Goal: Task Accomplishment & Management: Use online tool/utility

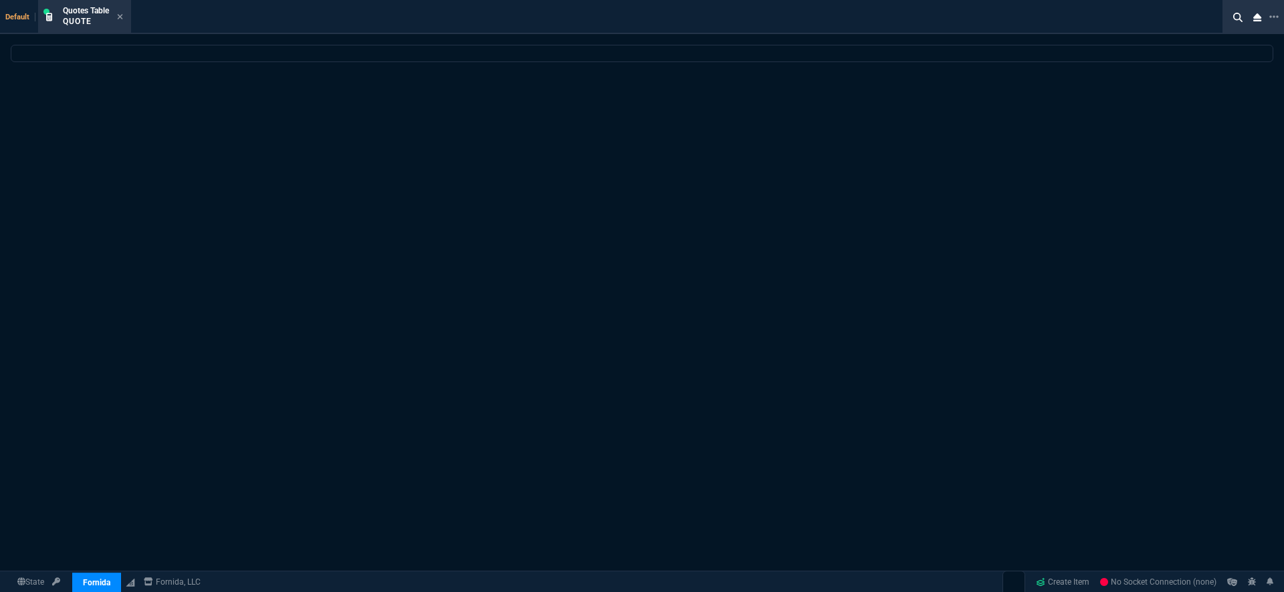
select select "19: totals"
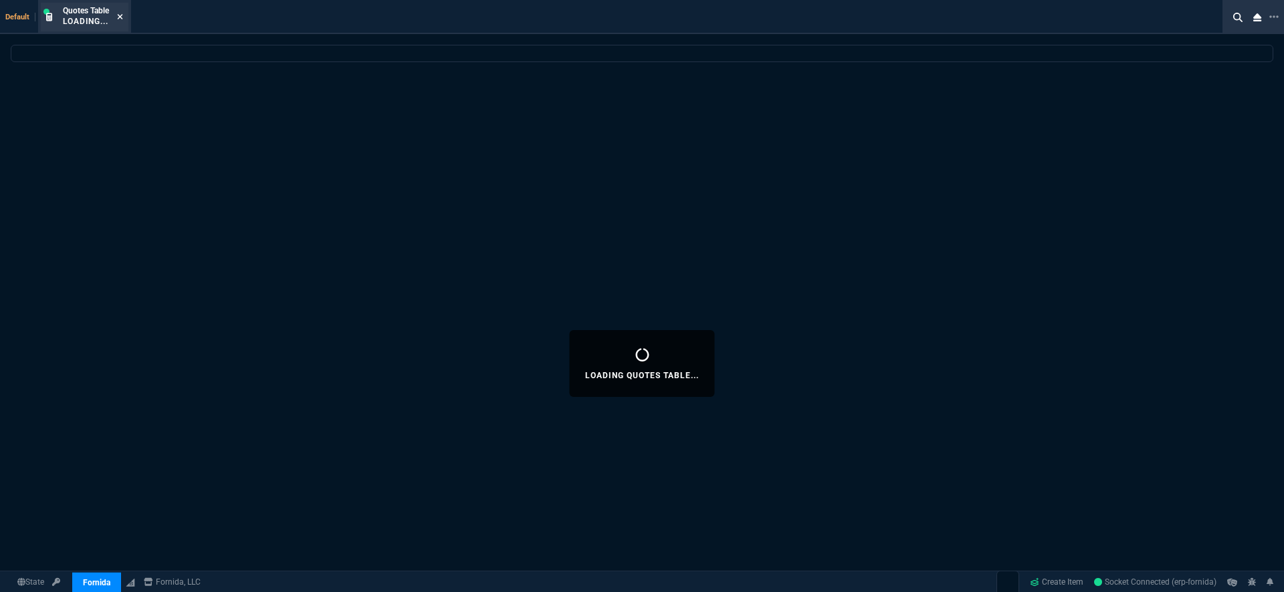
click at [120, 18] on icon at bounding box center [120, 16] width 5 height 5
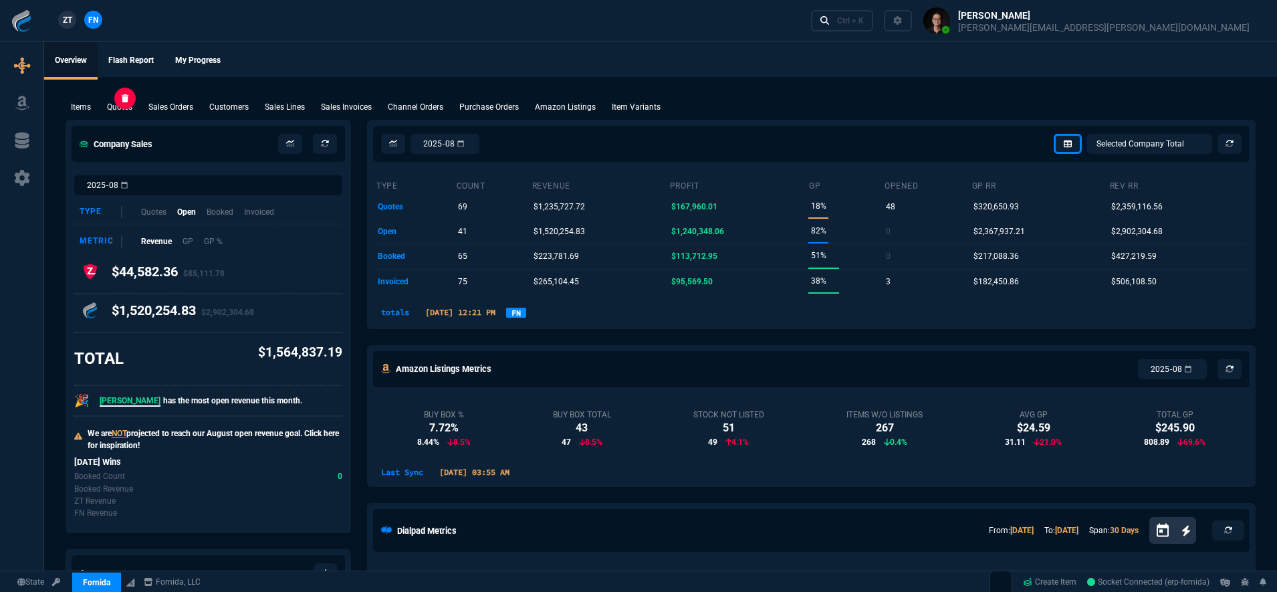
click at [122, 109] on p "Quotes" at bounding box center [119, 107] width 25 height 12
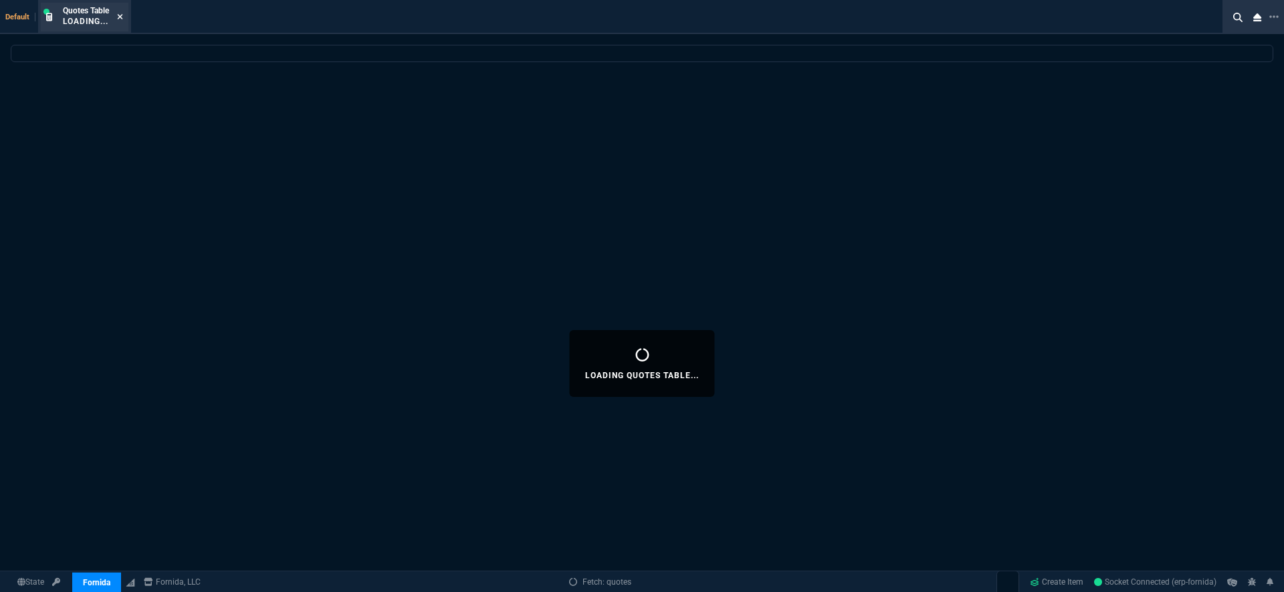
click at [123, 16] on icon at bounding box center [120, 17] width 6 height 8
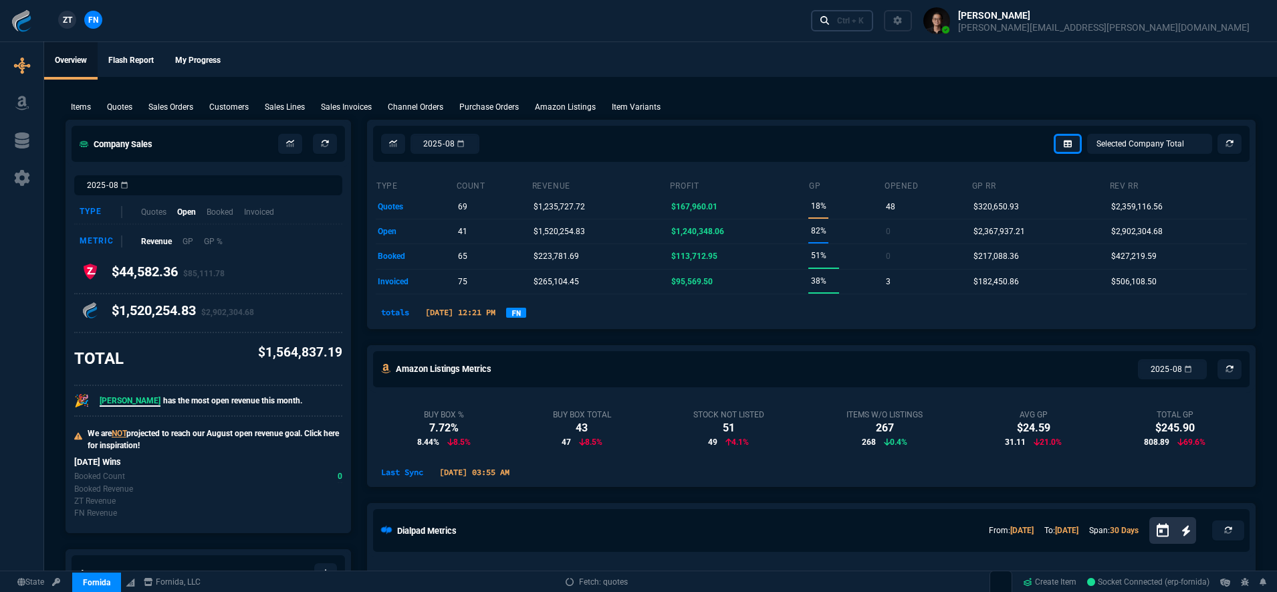
click at [874, 16] on link "Ctrl + K" at bounding box center [842, 20] width 63 height 21
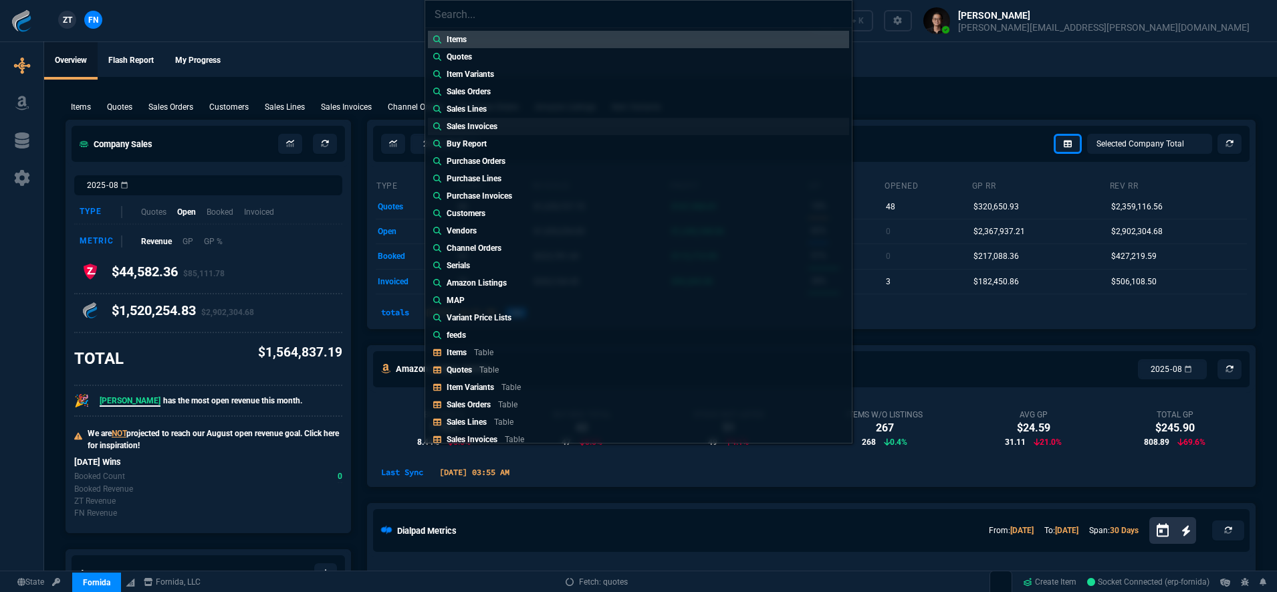
click at [544, 126] on link "Sales Invoices" at bounding box center [638, 126] width 421 height 17
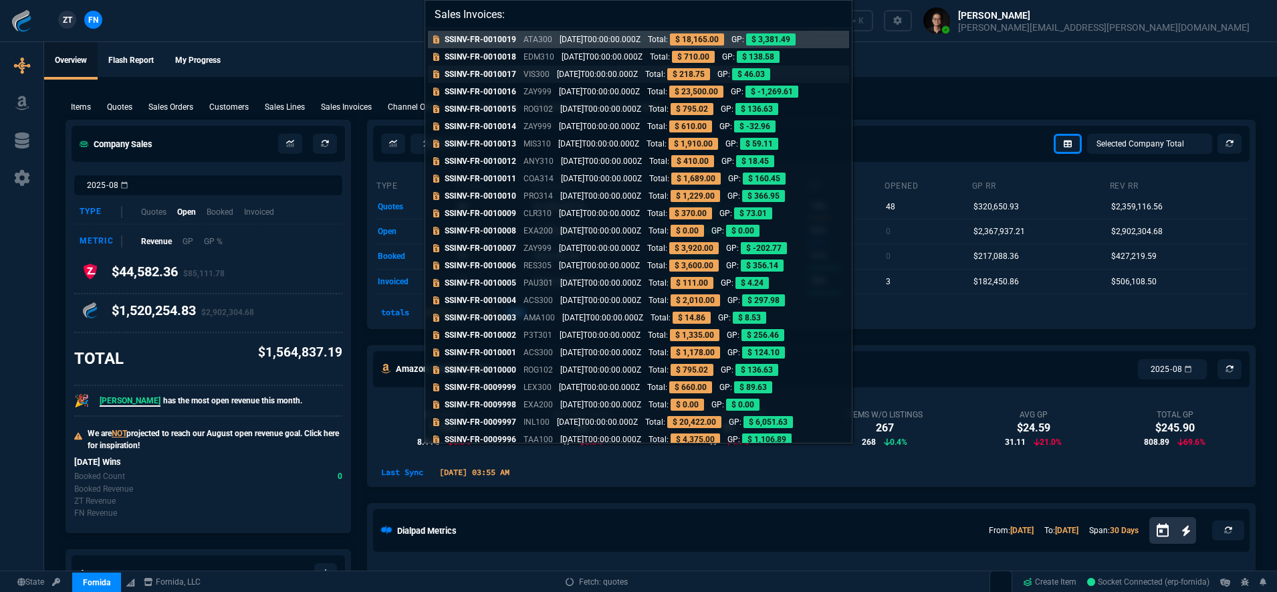
paste input "ZNOR105"
drag, startPoint x: 514, startPoint y: 15, endPoint x: 645, endPoint y: 19, distance: 131.8
click at [645, 19] on input "Sales Invoices: ZNOR105" at bounding box center [638, 14] width 427 height 27
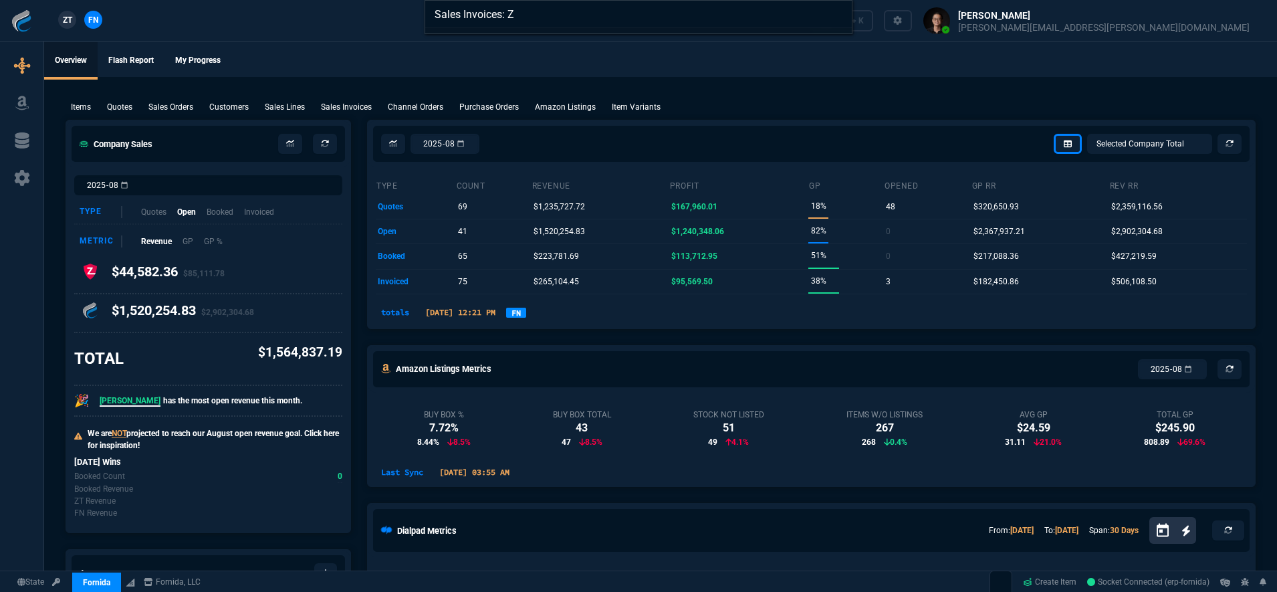
type input "Sales Invoices:"
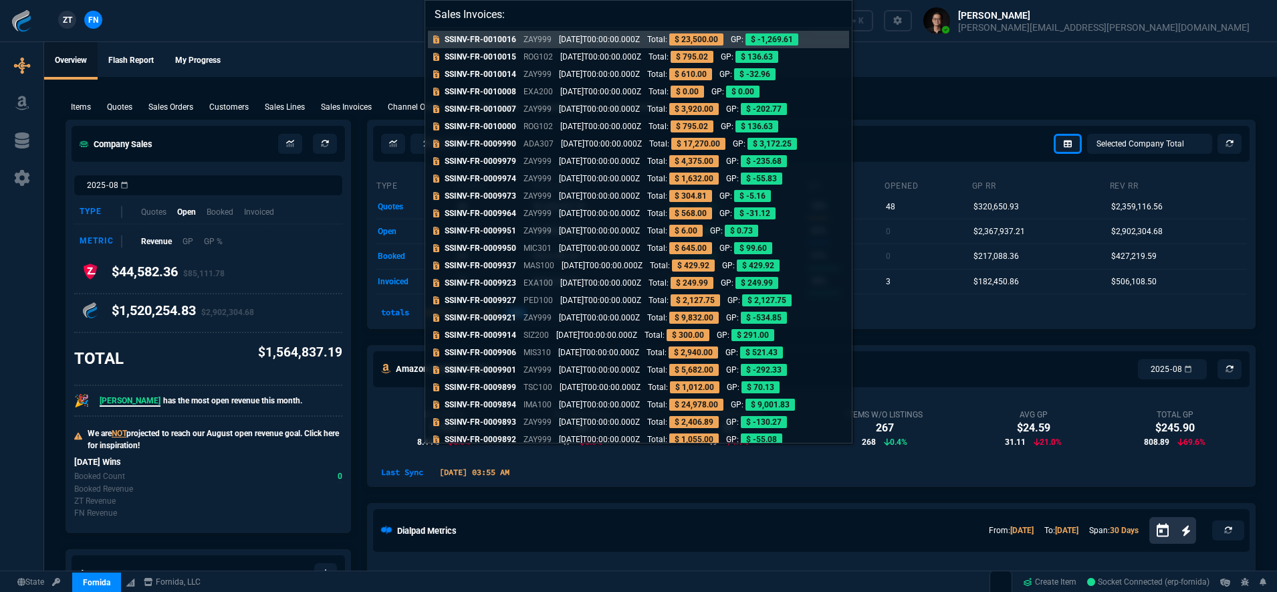
click at [372, 39] on div "Sales Invoices: SSINV-FR-0010016 ZAY999 2025-08-15T00:00:00.000Z Total: $ 23,50…" at bounding box center [638, 296] width 1277 height 592
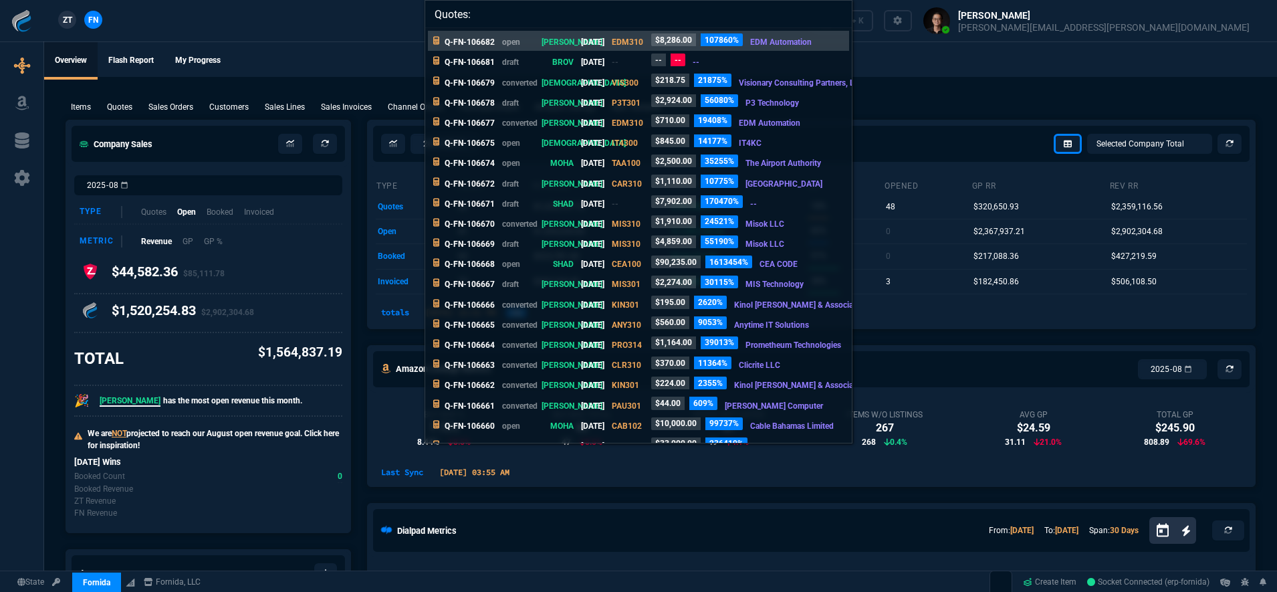
click at [134, 108] on div "Quotes: Q-FN-106682 open ROSS 08/15/2025 EDM310 $8,286.00 107860% EDM Automatio…" at bounding box center [638, 296] width 1277 height 592
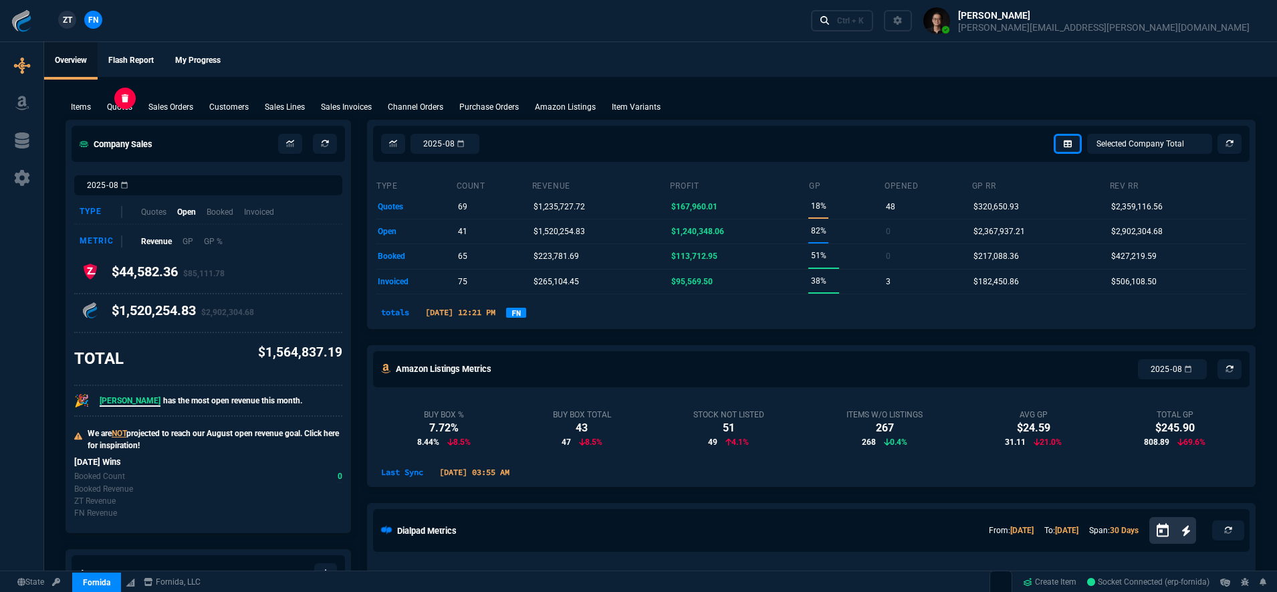
click at [126, 110] on p "Quotes" at bounding box center [119, 107] width 25 height 12
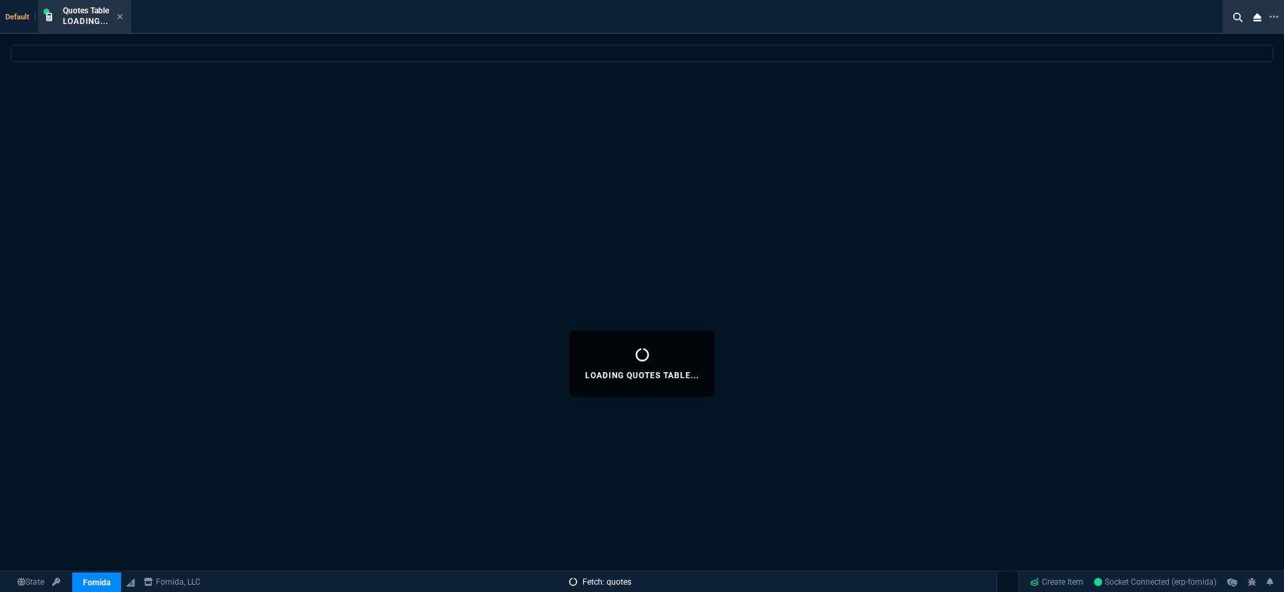
click at [619, 586] on link "Fetch: quotes" at bounding box center [600, 582] width 62 height 12
select select
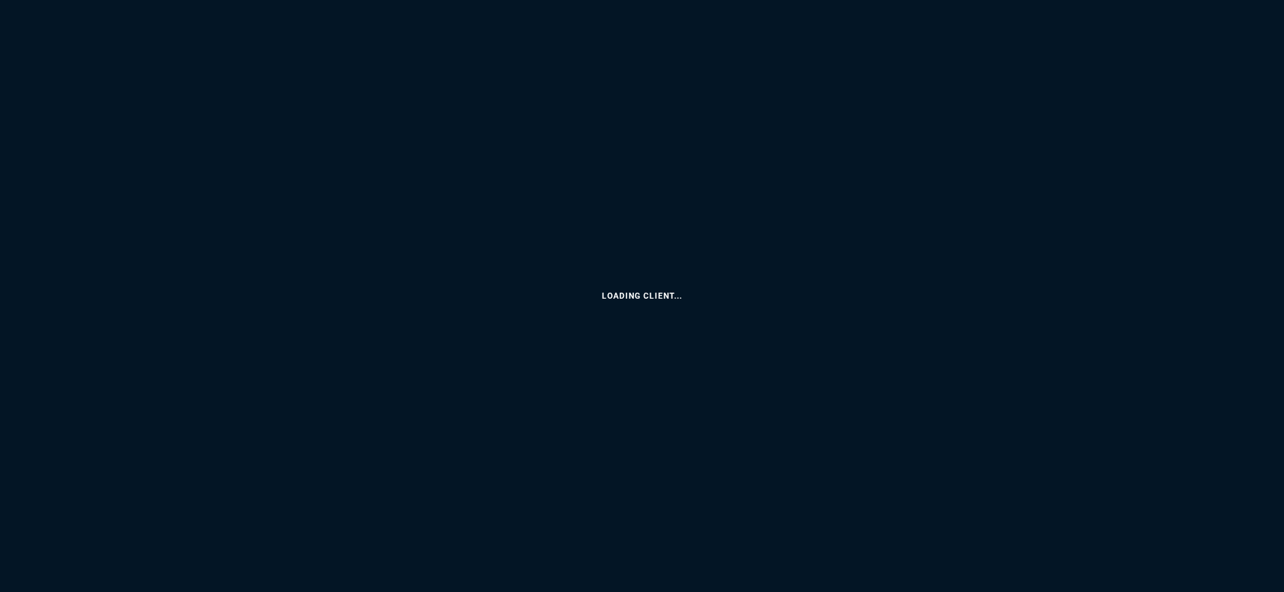
select select "19: totals"
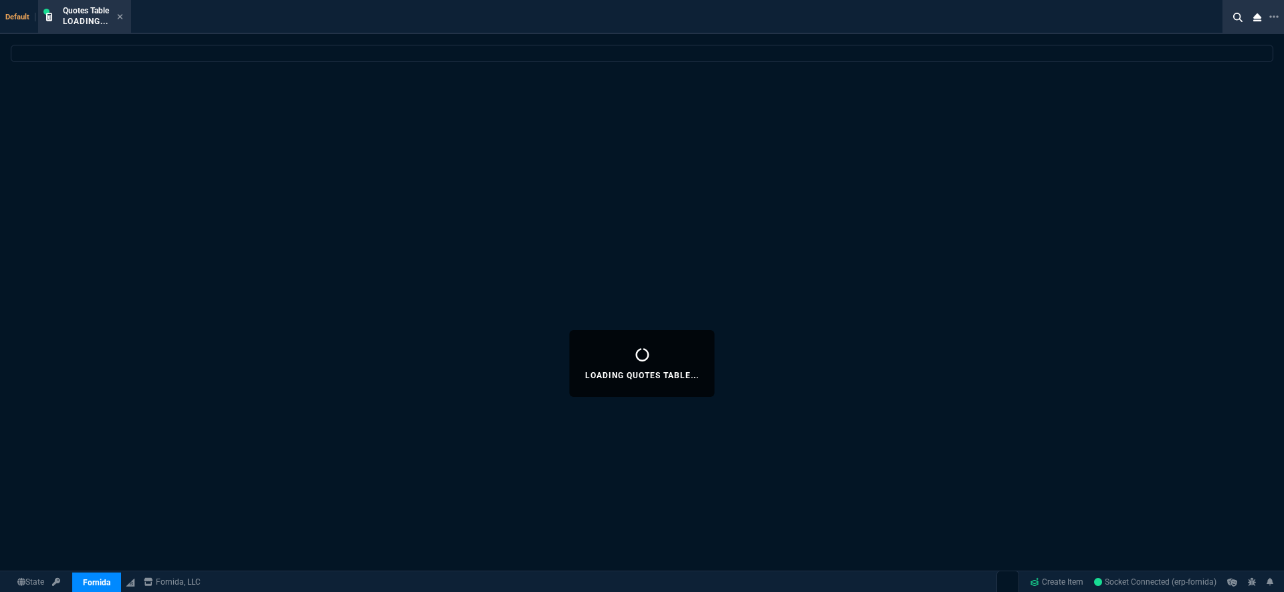
select select
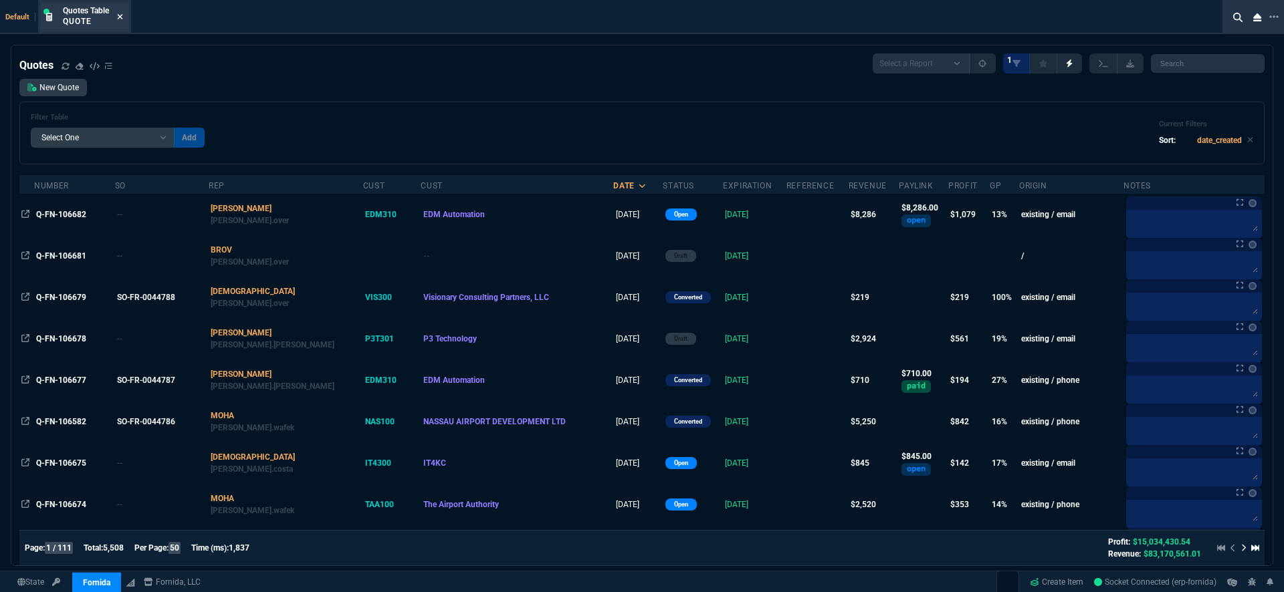
click at [121, 15] on icon at bounding box center [120, 16] width 5 height 5
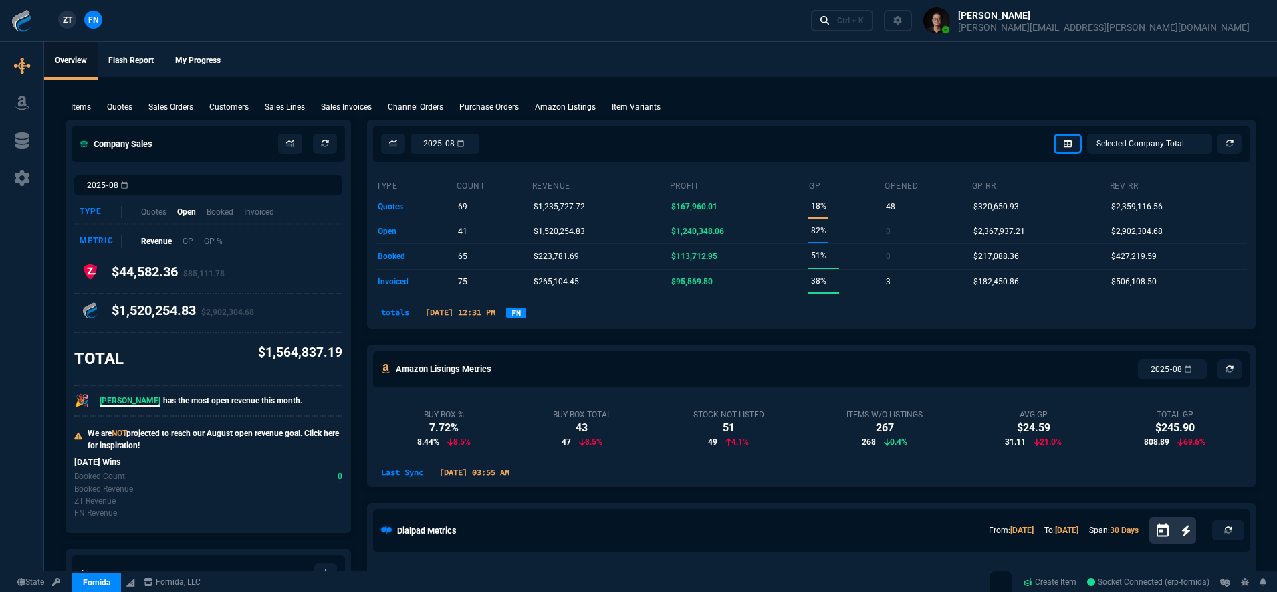
click at [239, 215] on div "Type Quotes Open Booked Invoiced" at bounding box center [208, 213] width 268 height 24
click at [256, 215] on p "Invoiced" at bounding box center [258, 211] width 31 height 13
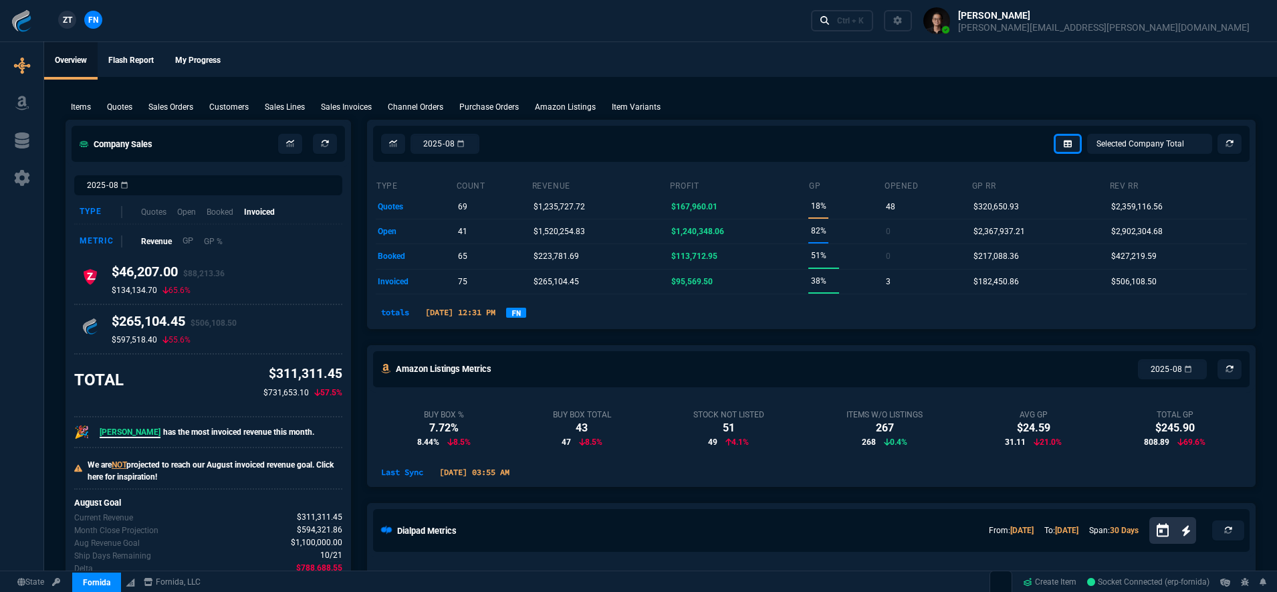
click at [186, 240] on p "GP" at bounding box center [188, 241] width 11 height 13
click at [152, 241] on p "Revenue" at bounding box center [155, 241] width 31 height 13
click at [223, 214] on p "Booked" at bounding box center [220, 211] width 28 height 13
click at [185, 214] on p "Open" at bounding box center [186, 211] width 19 height 13
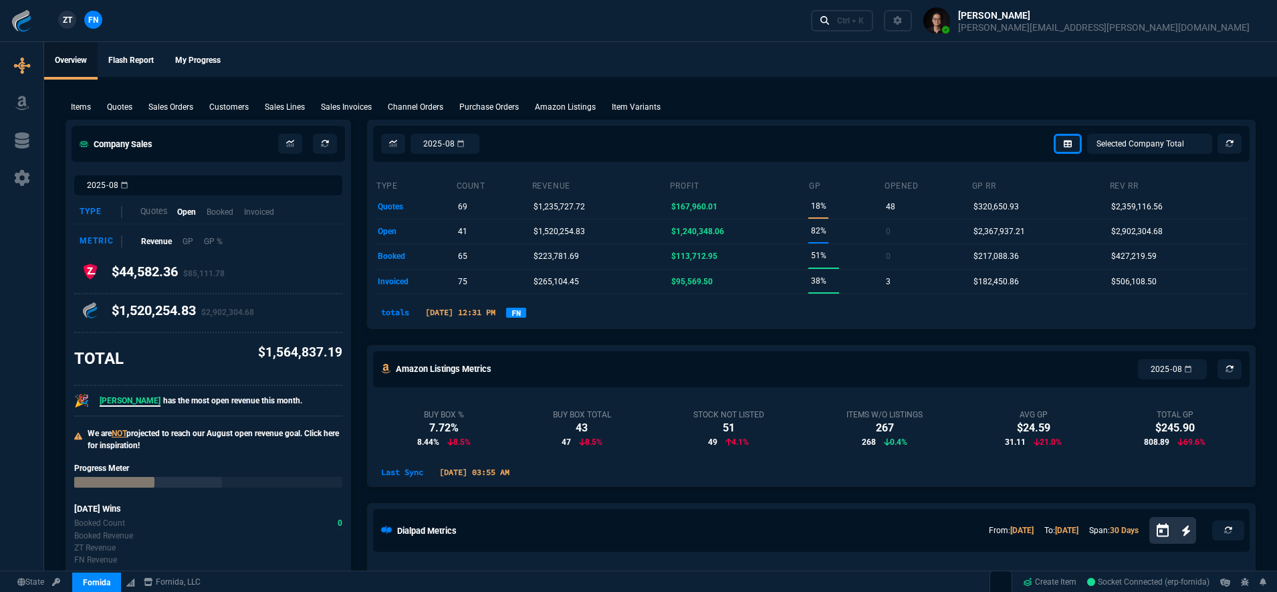
click at [165, 213] on p "Quotes" at bounding box center [153, 211] width 27 height 13
click at [179, 211] on p "Open" at bounding box center [186, 211] width 19 height 13
click at [229, 215] on p "Booked" at bounding box center [220, 211] width 28 height 13
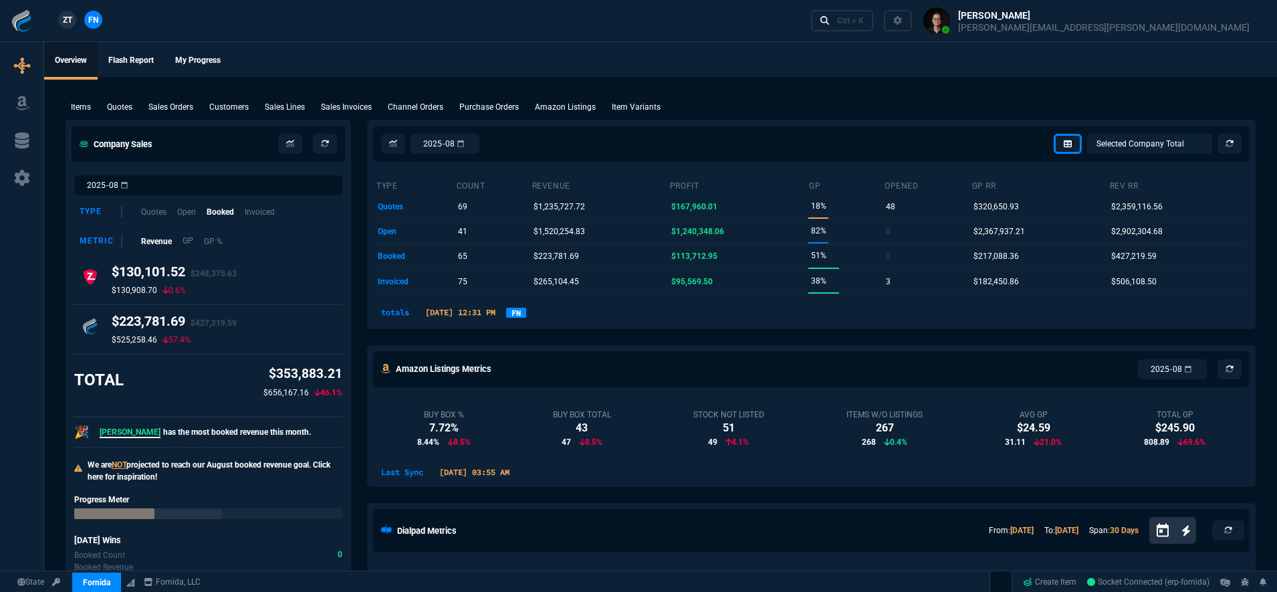
click at [191, 244] on p "GP" at bounding box center [188, 241] width 11 height 13
click at [193, 203] on div "Type Quotes Open Booked Invoiced" at bounding box center [208, 213] width 268 height 24
click at [193, 208] on p "Open" at bounding box center [186, 211] width 19 height 13
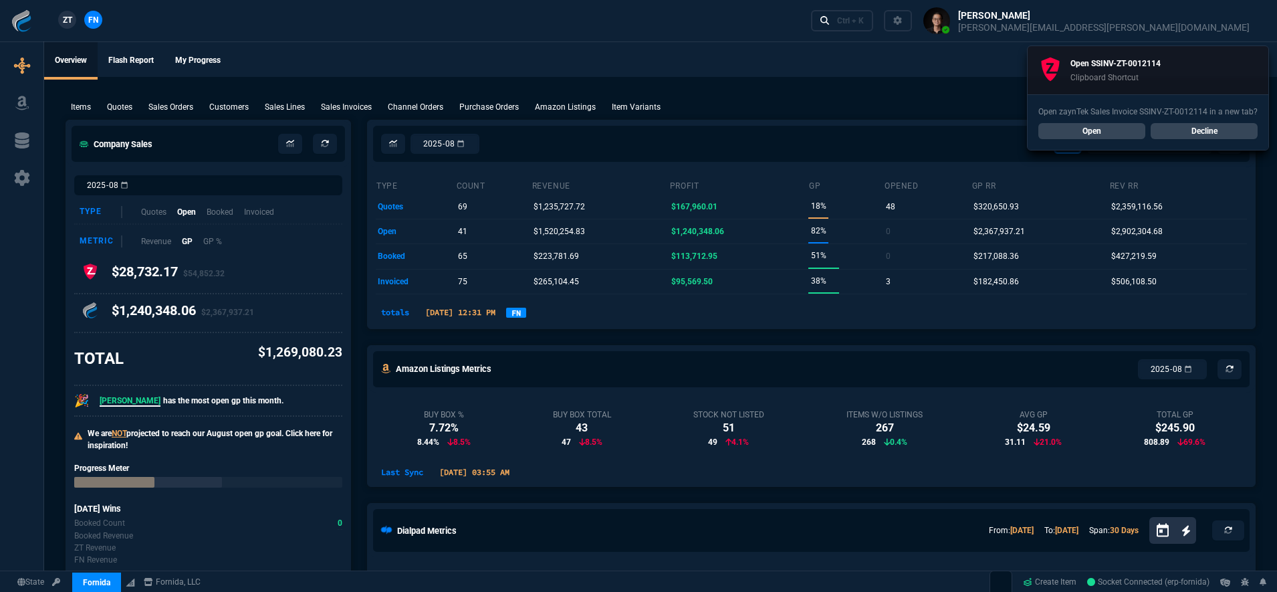
click at [1119, 131] on link "Open" at bounding box center [1091, 131] width 107 height 16
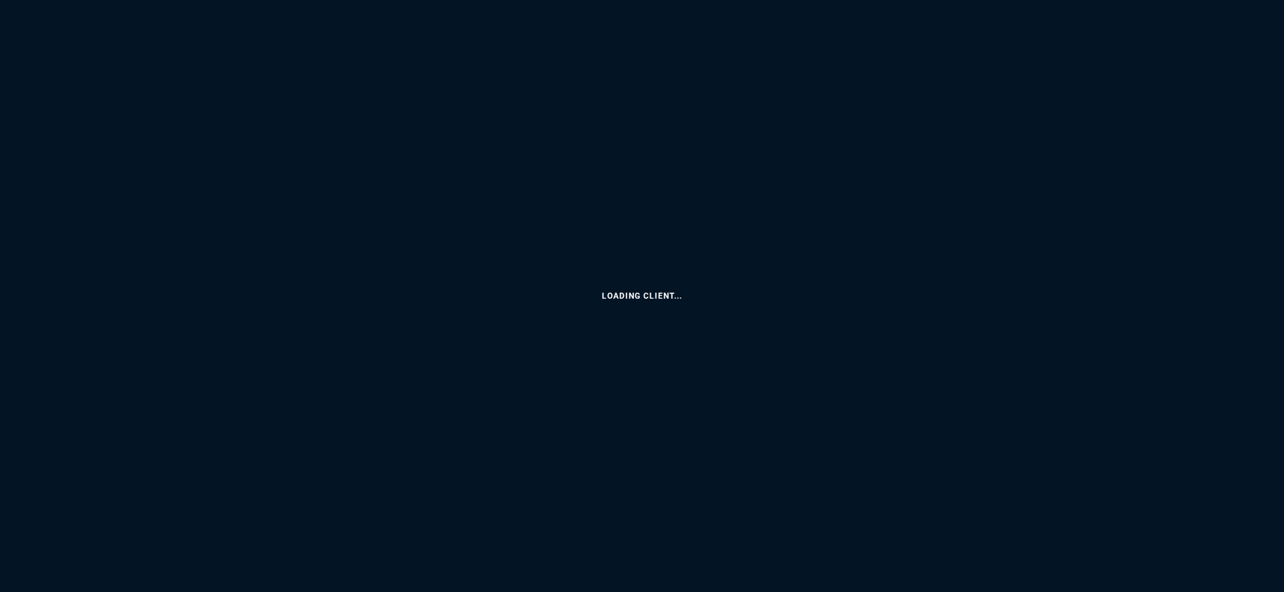
select select "19: totals"
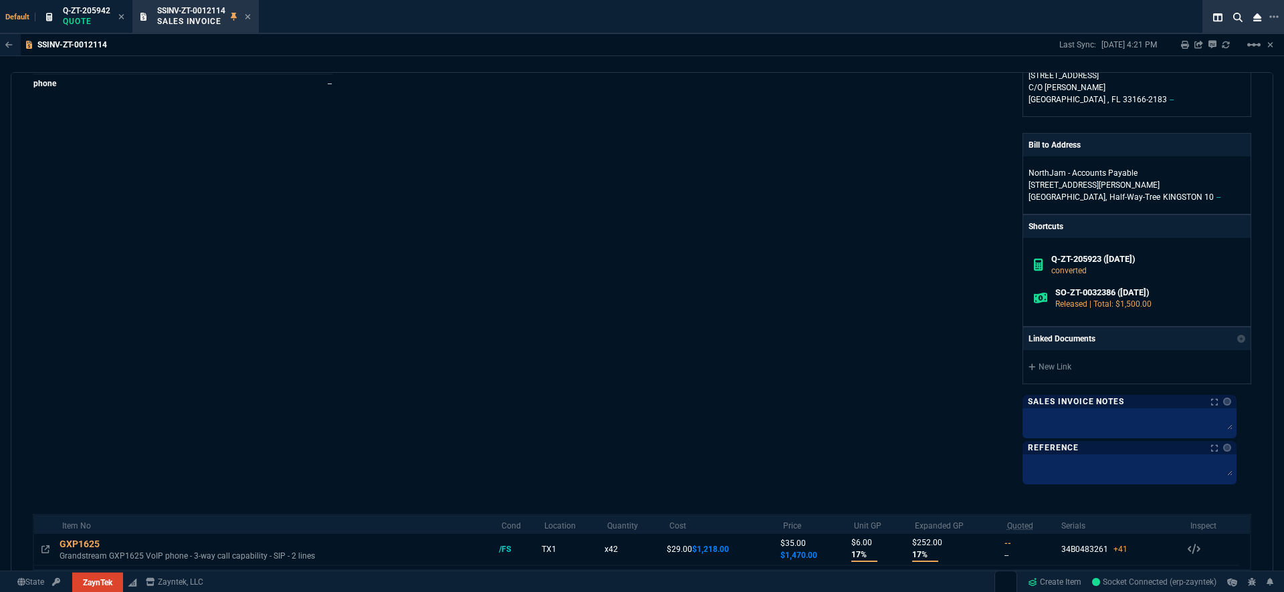
scroll to position [335, 0]
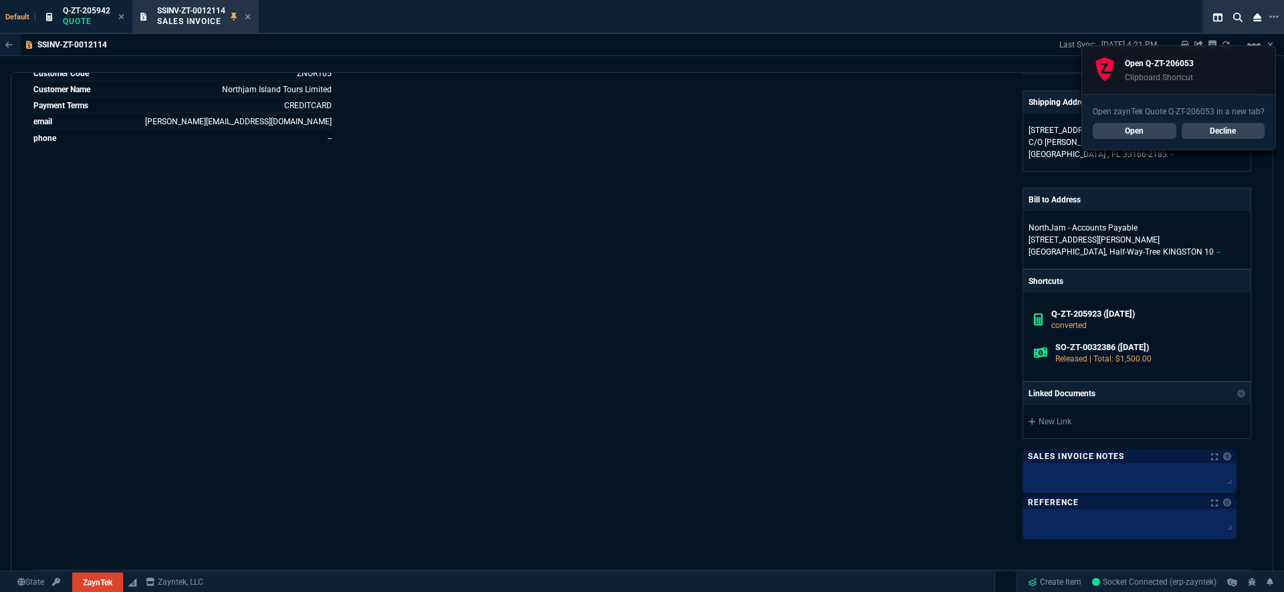
click at [1135, 132] on link "Open" at bounding box center [1135, 131] width 84 height 16
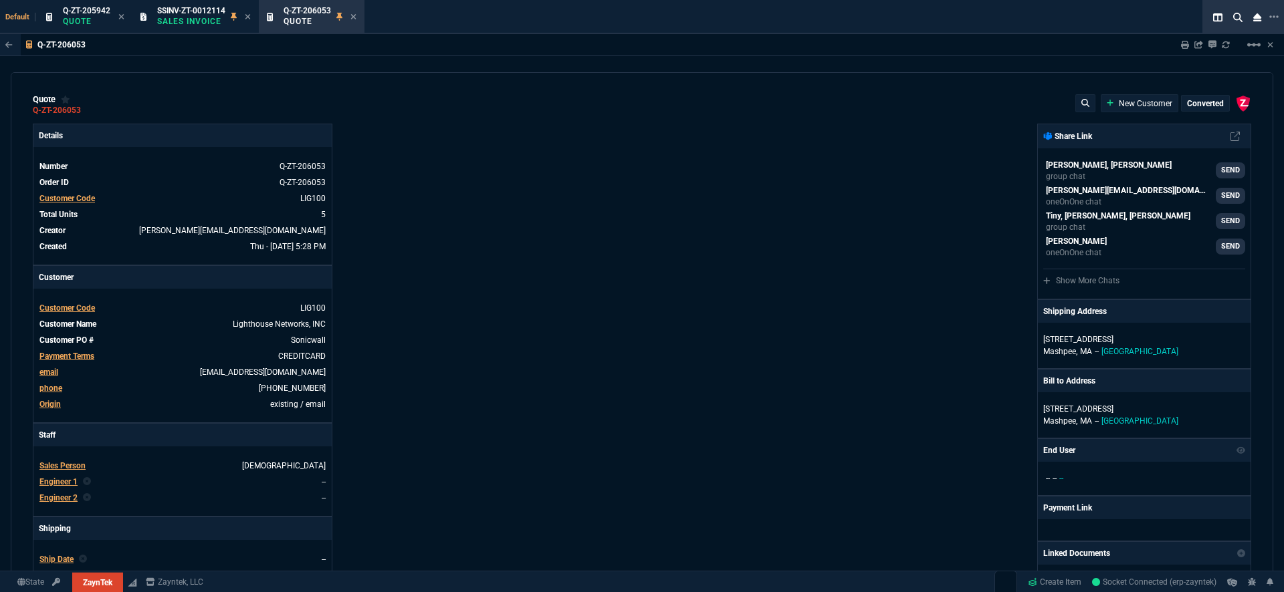
type input "15"
type input "190"
type input "15"
type input "122"
type input "22"
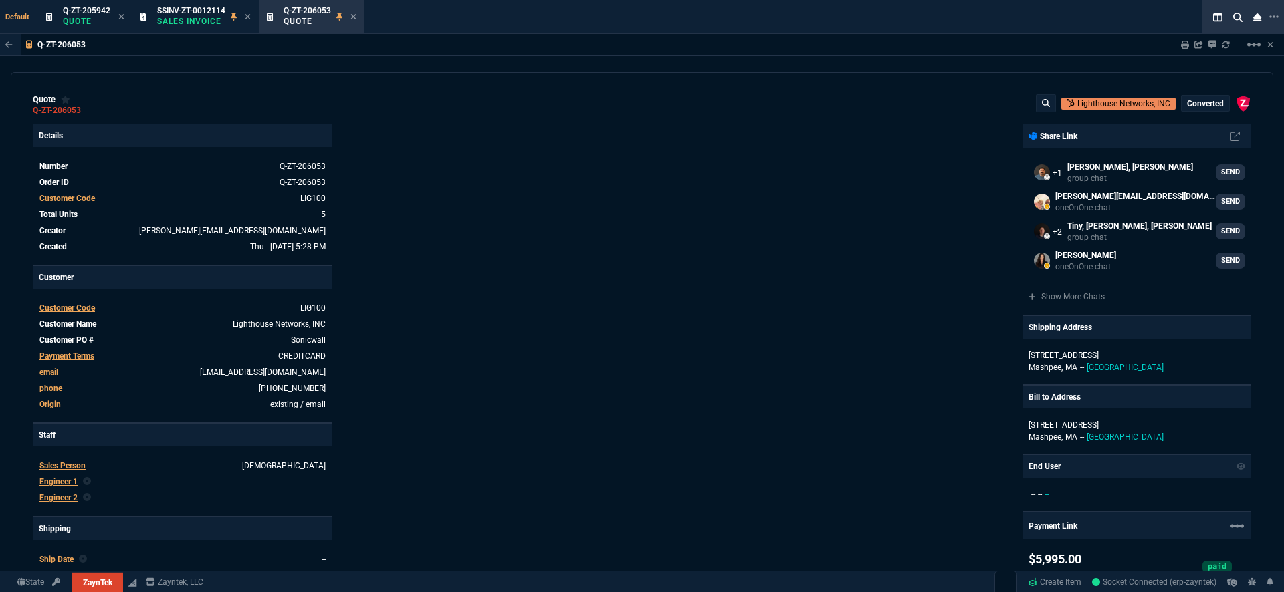
select select "19: totals"
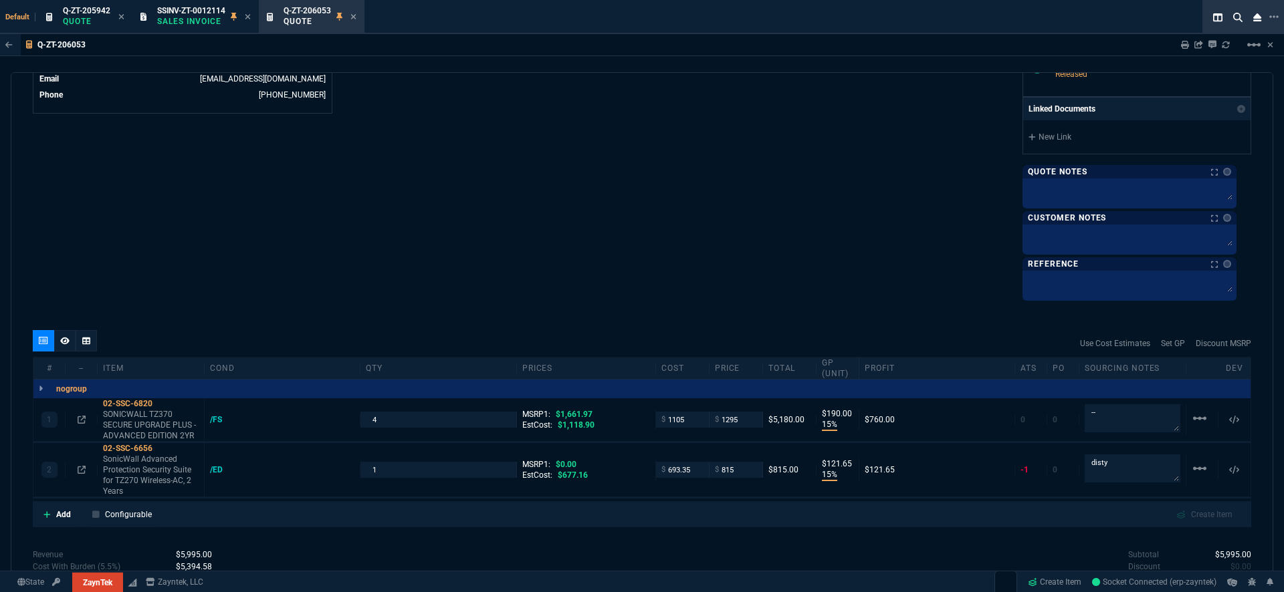
scroll to position [804, 0]
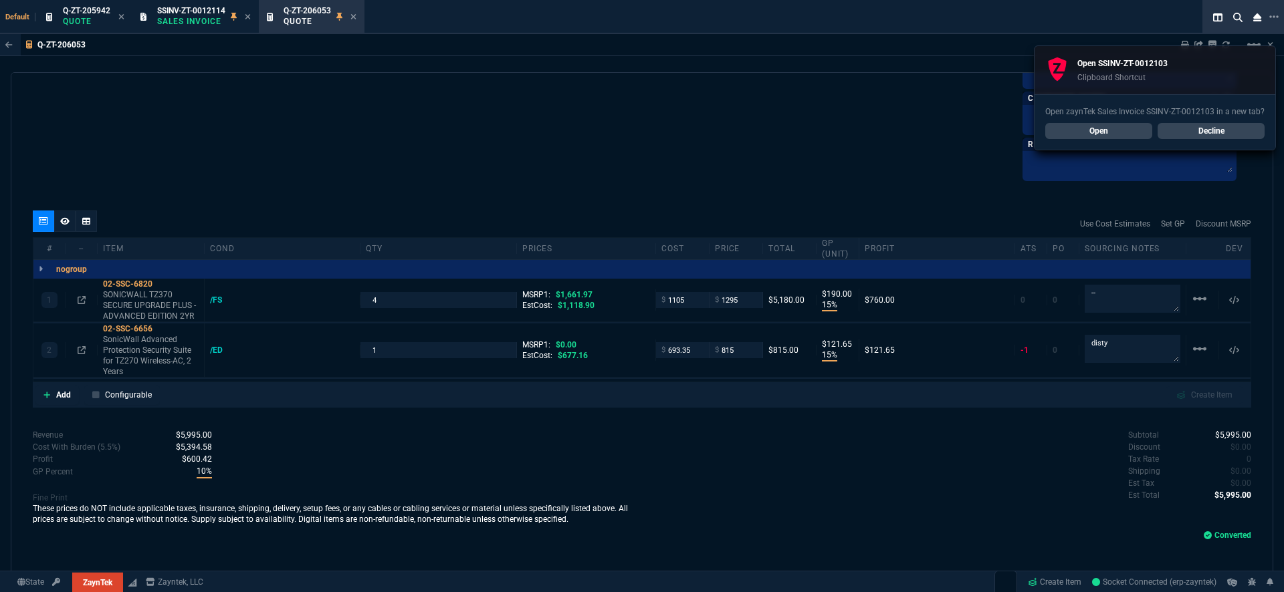
click at [1121, 136] on link "Open" at bounding box center [1098, 131] width 107 height 16
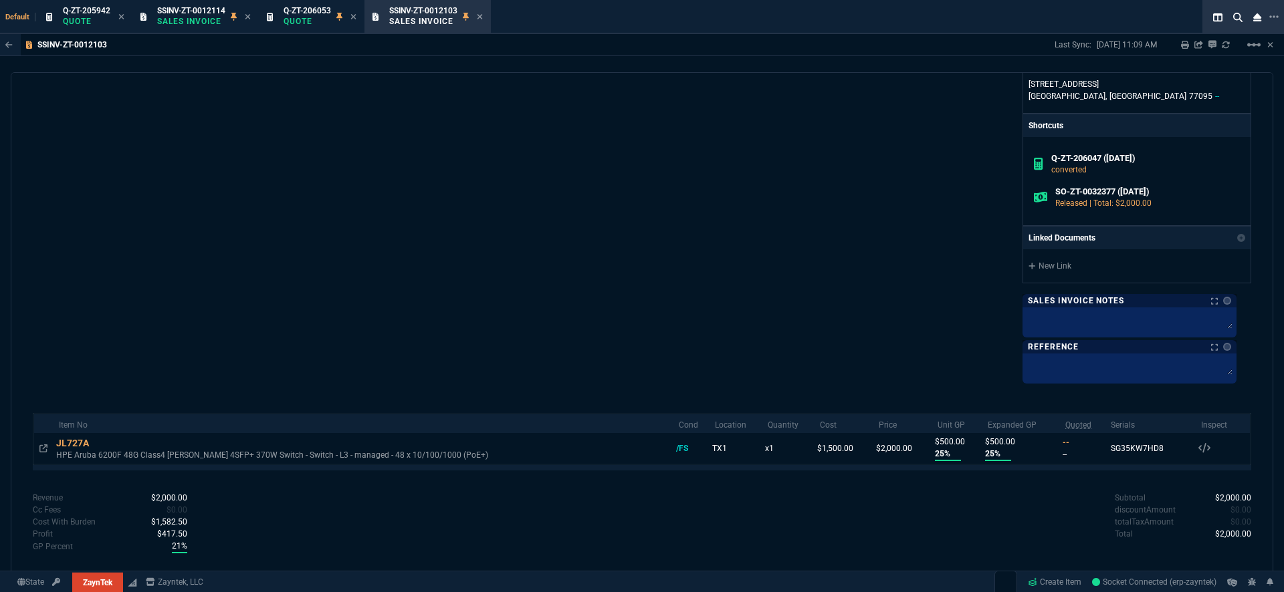
scroll to position [463, 0]
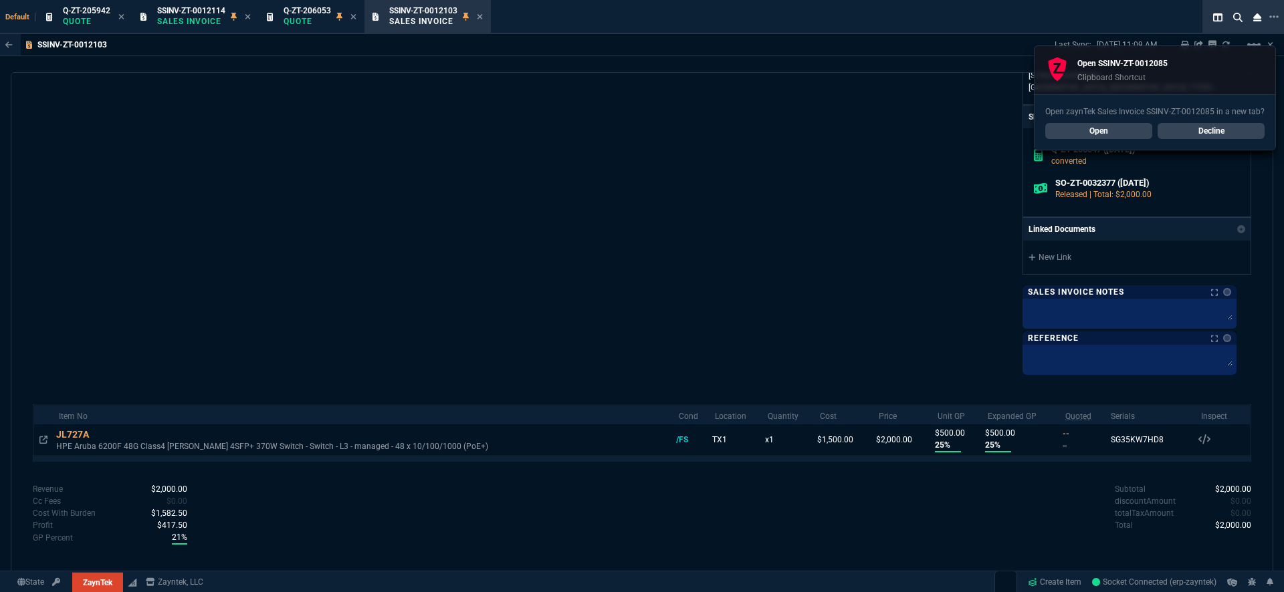
click at [1129, 134] on link "Open" at bounding box center [1098, 131] width 107 height 16
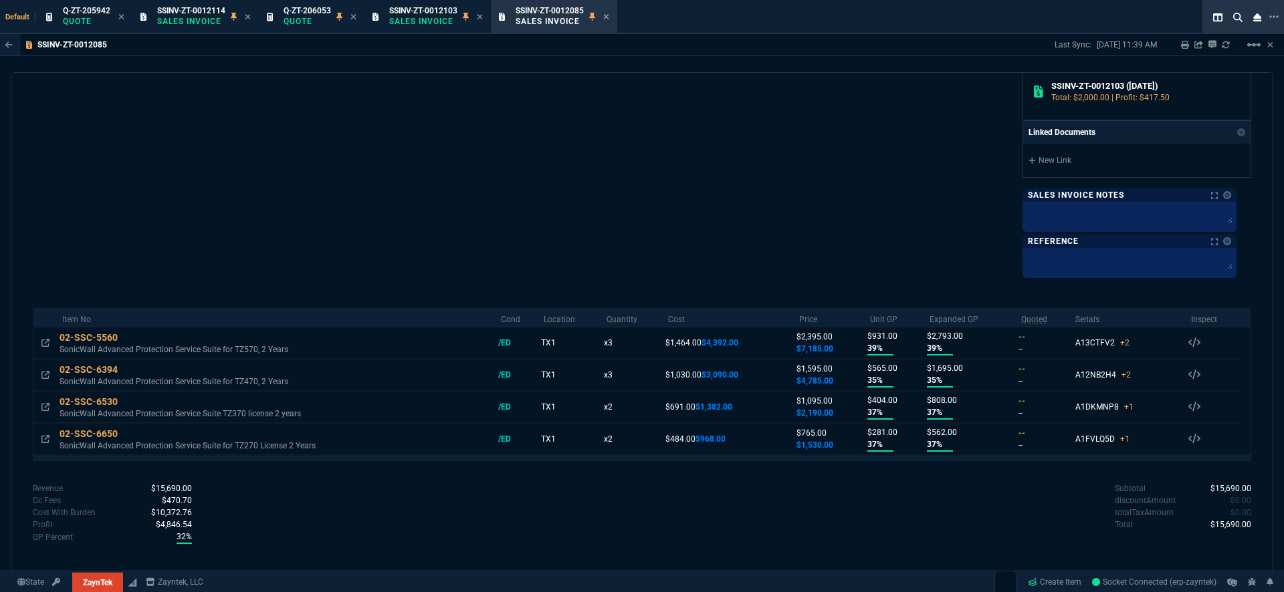
scroll to position [594, 0]
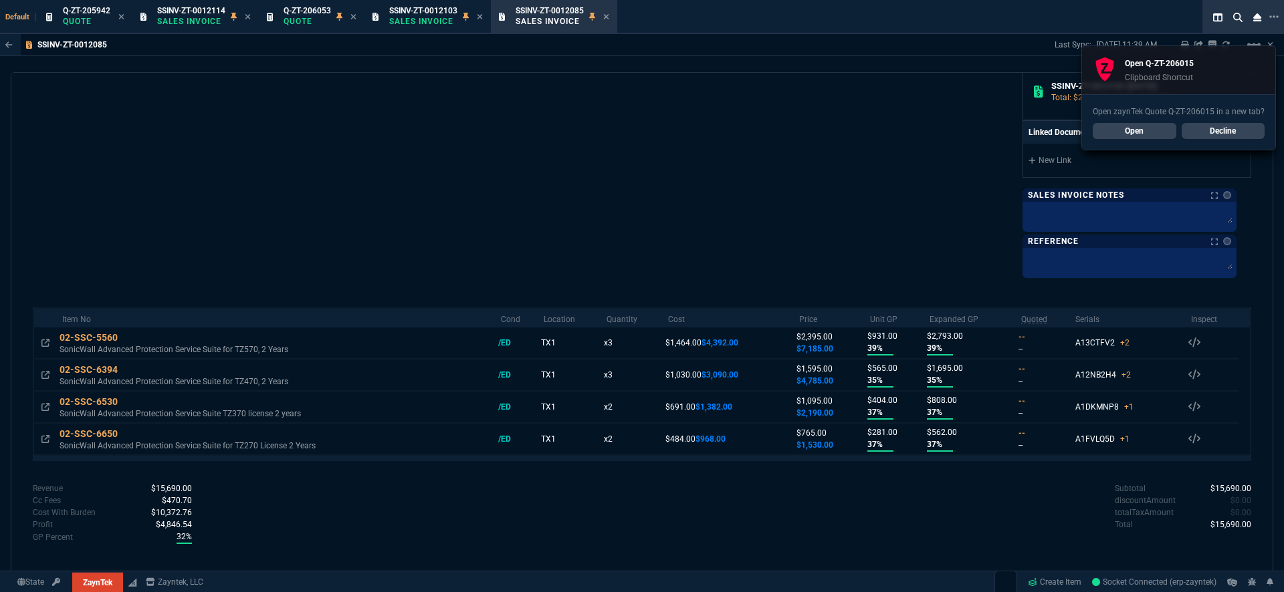
click at [1154, 131] on link "Open" at bounding box center [1135, 131] width 84 height 16
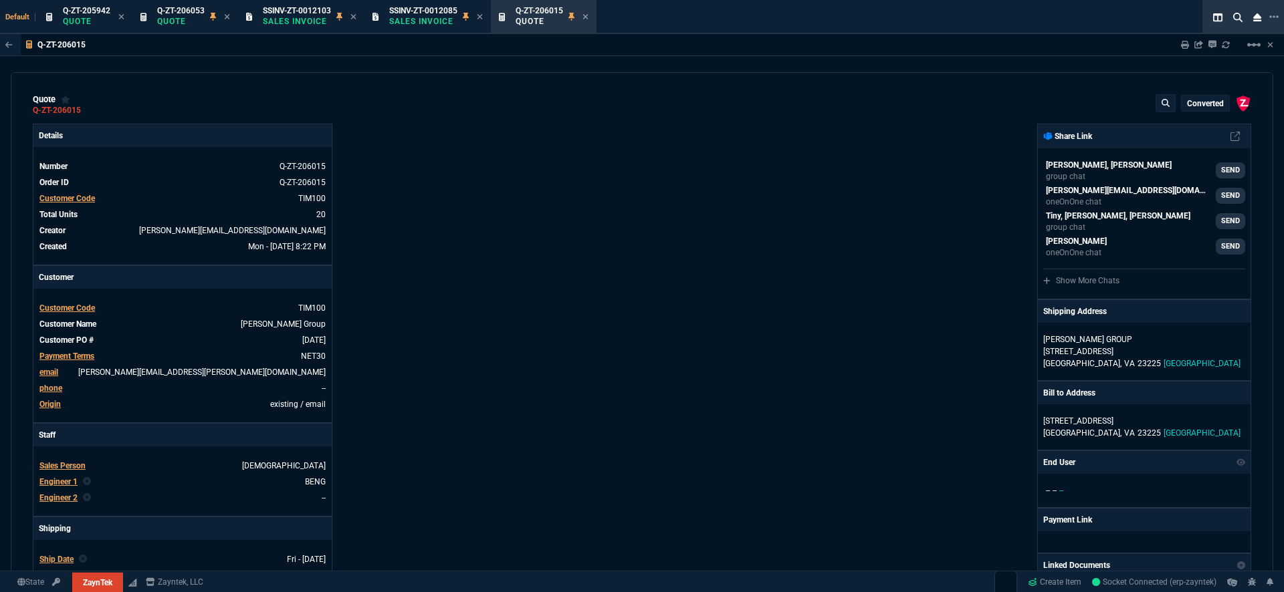
type input "25"
type input "797"
type input "35"
type input "69"
type input "24"
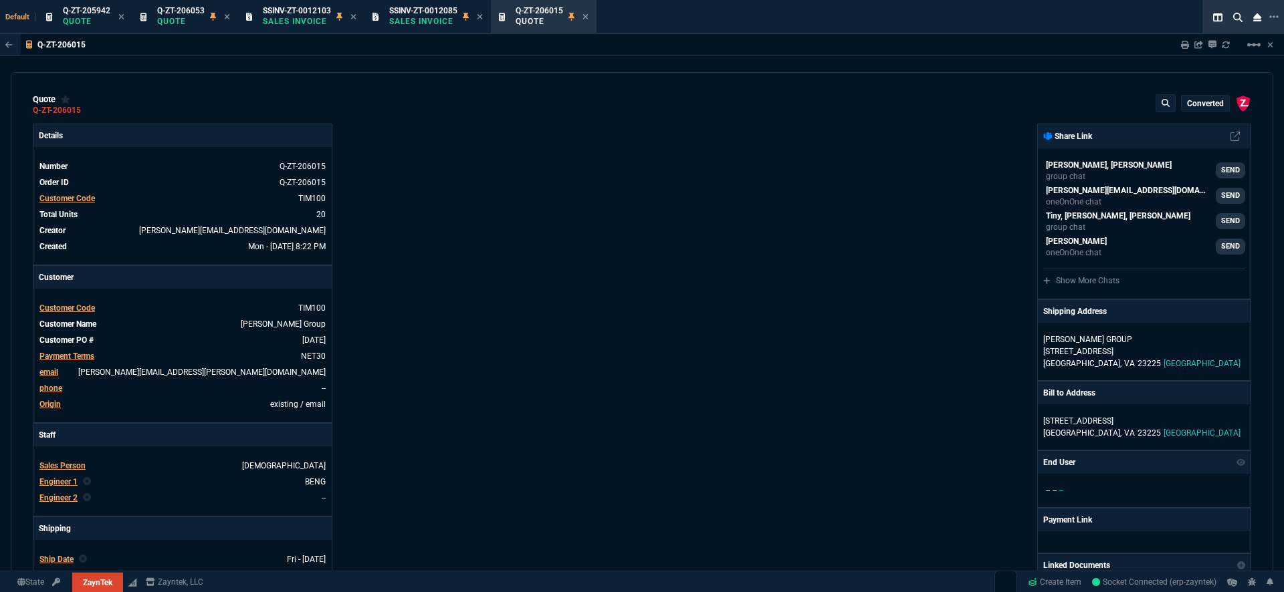
type input "17"
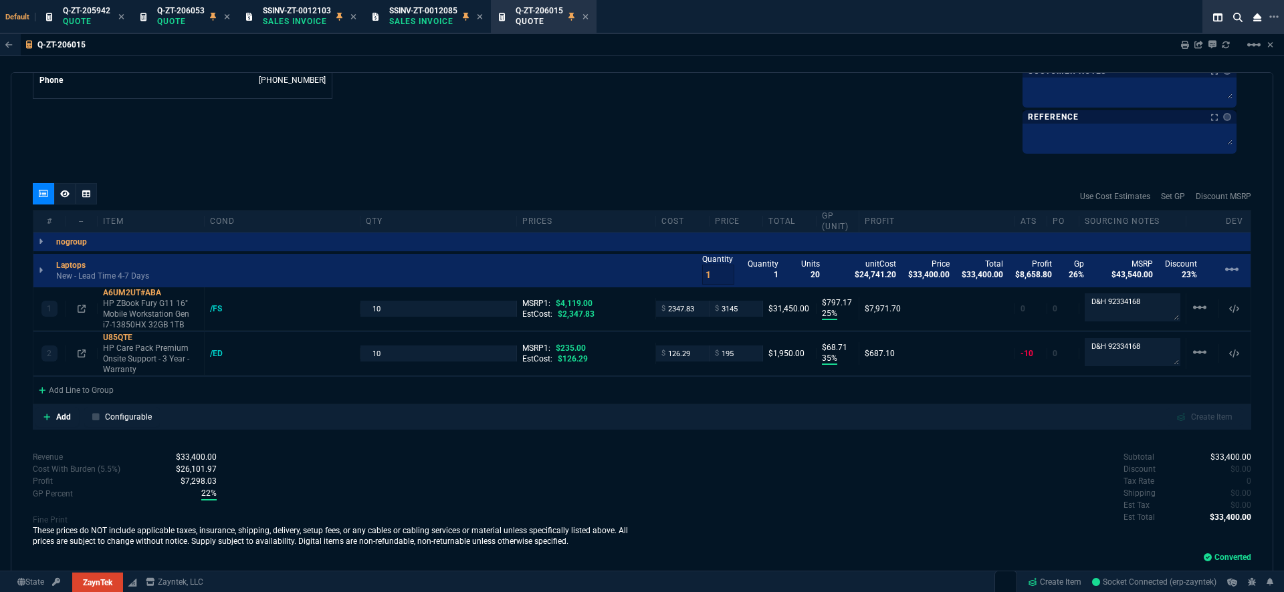
scroll to position [721, 0]
